Goal: Task Accomplishment & Management: Manage account settings

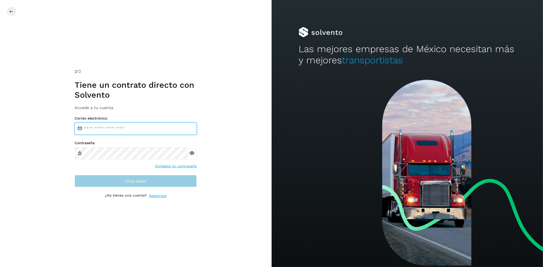
type input "**********"
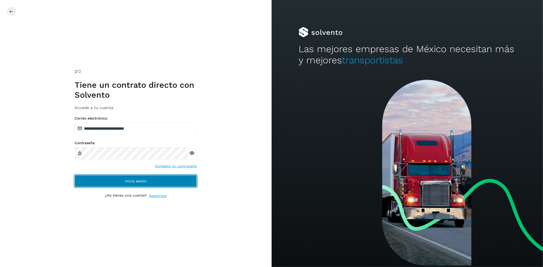
click at [169, 183] on button "Inicia sesión" at bounding box center [136, 181] width 122 height 12
click at [149, 182] on button "Inicia sesión" at bounding box center [136, 181] width 122 height 12
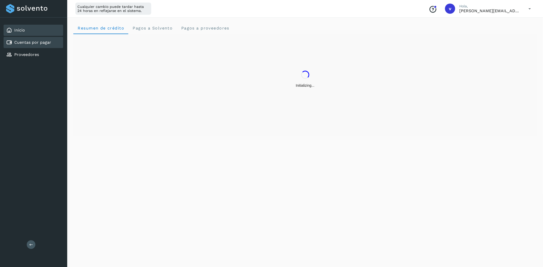
click at [17, 41] on link "Cuentas por pagar" at bounding box center [32, 42] width 37 height 5
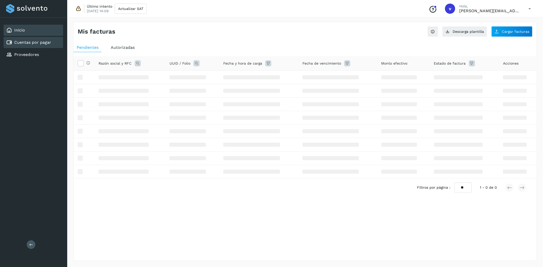
click at [21, 32] on link "Inicio" at bounding box center [19, 30] width 11 height 5
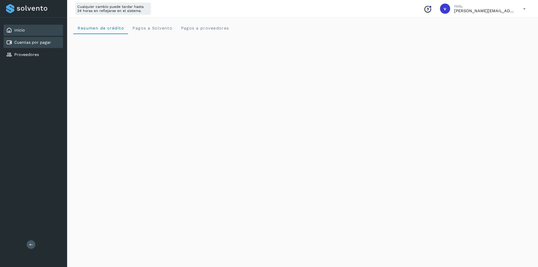
click at [41, 41] on link "Cuentas por pagar" at bounding box center [32, 42] width 37 height 5
